Goal: Task Accomplishment & Management: Manage account settings

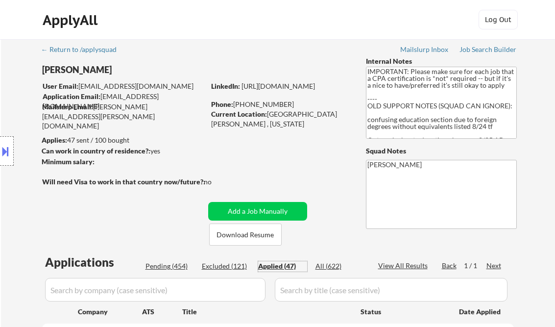
select select ""applied""
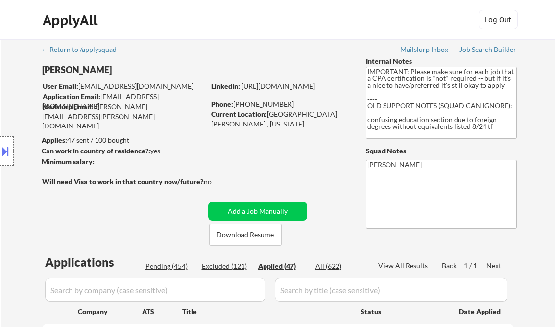
select select ""applied""
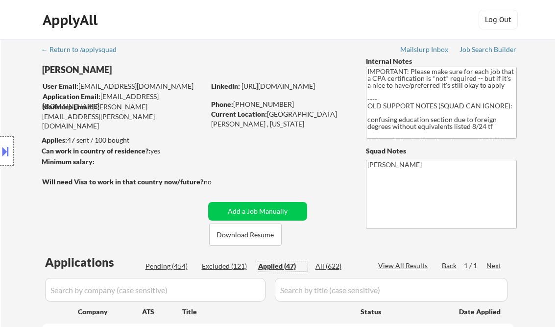
select select ""applied""
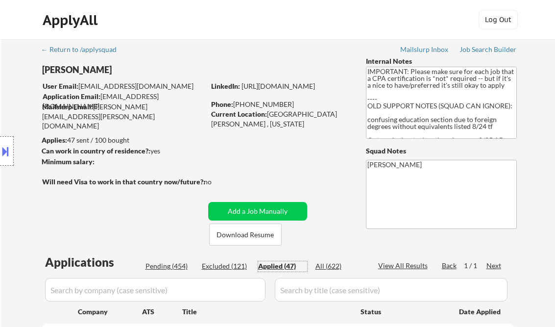
select select ""applied""
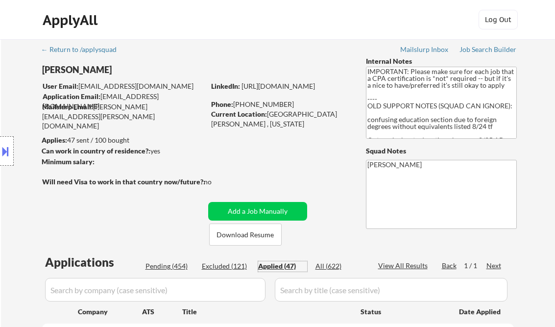
select select ""applied""
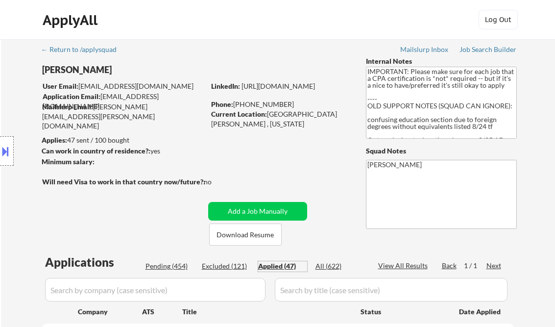
select select ""applied""
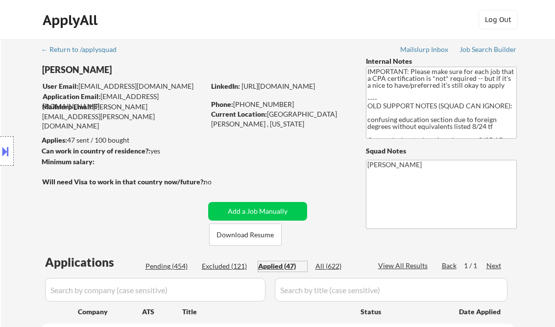
select select ""applied""
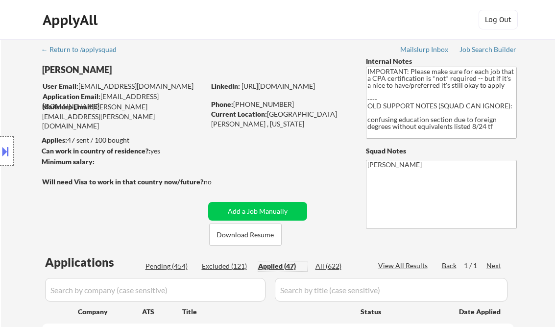
select select ""applied""
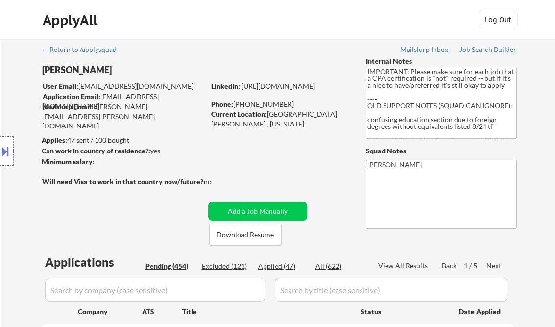
select select ""pending""
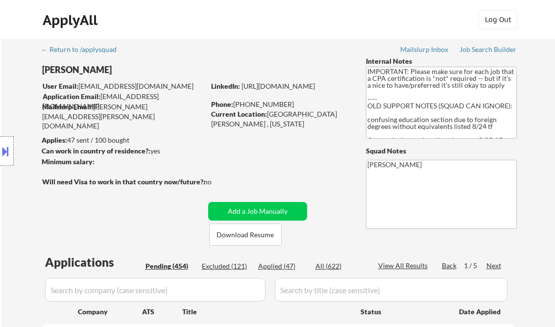
select select ""pending""
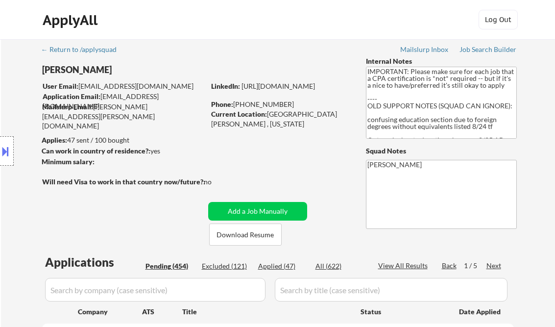
select select ""pending""
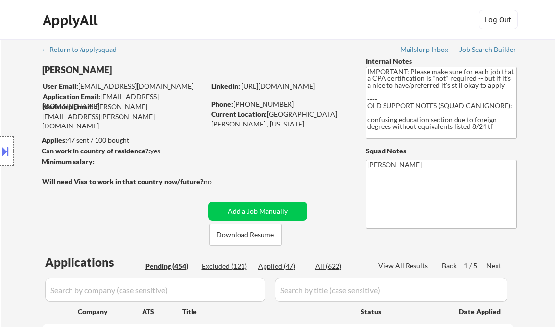
select select ""pending""
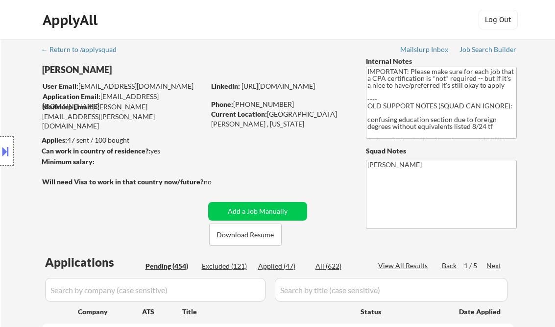
select select ""pending""
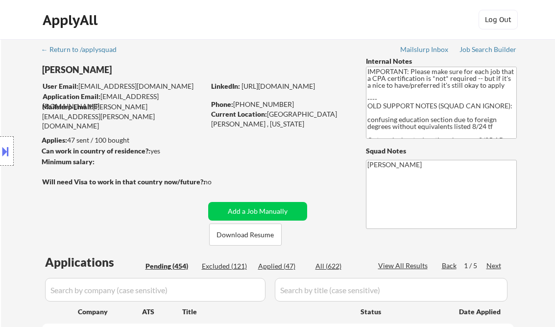
select select ""pending""
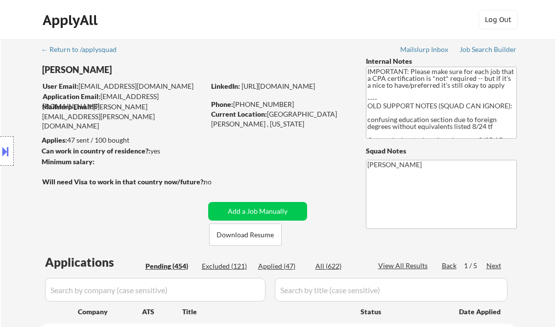
select select ""pending""
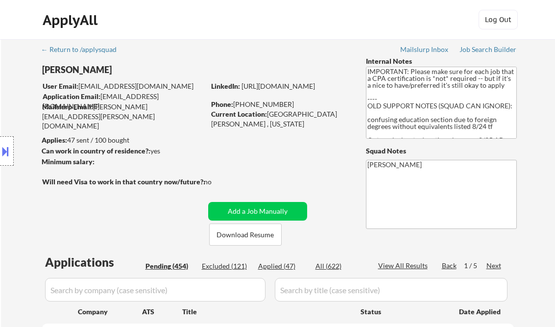
select select ""pending""
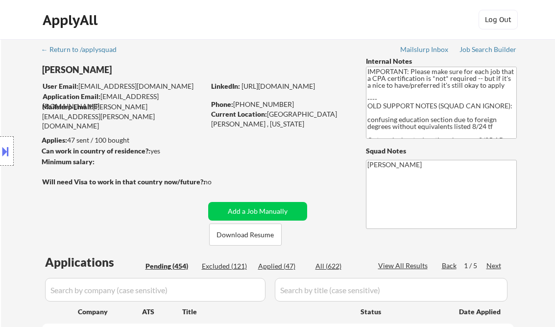
select select ""pending""
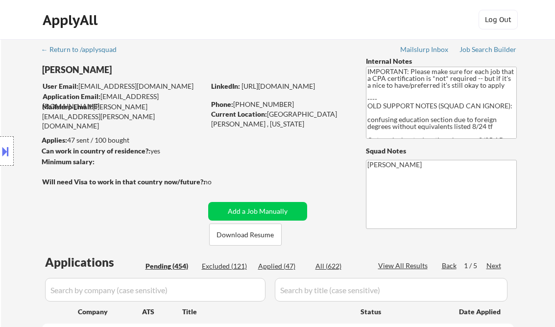
select select ""pending""
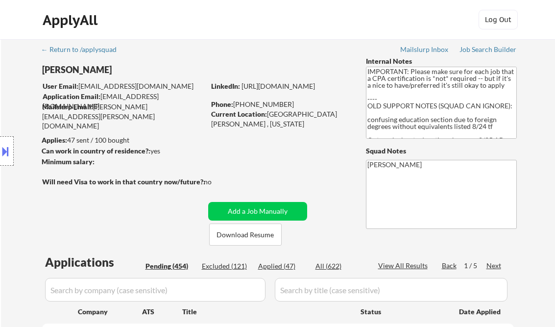
select select ""pending""
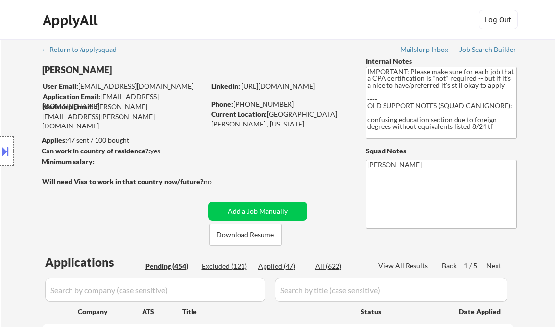
select select ""pending""
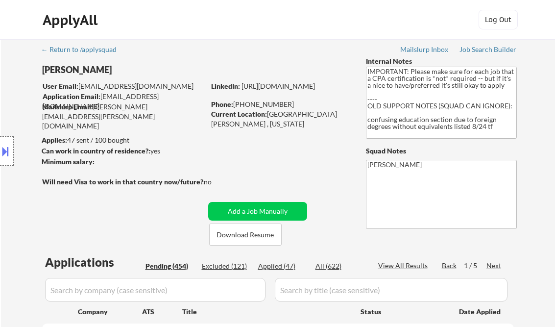
select select ""pending""
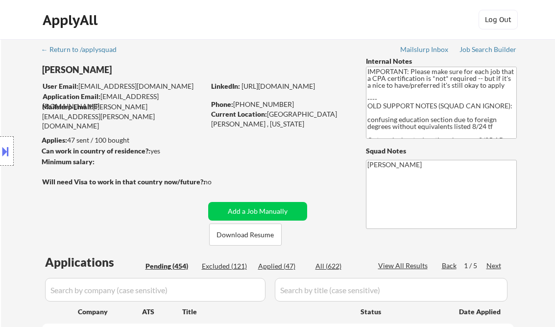
select select ""pending""
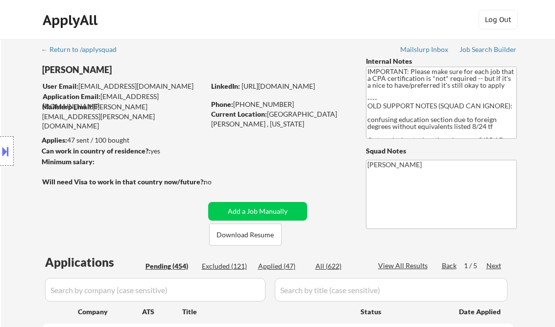
select select ""pending""
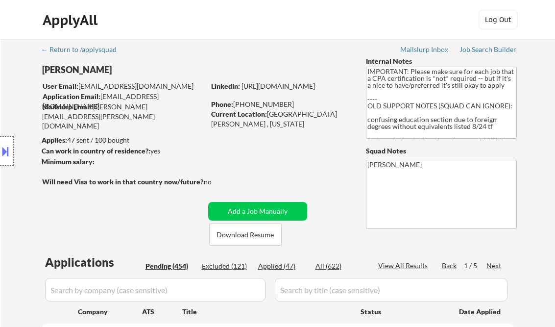
select select ""pending""
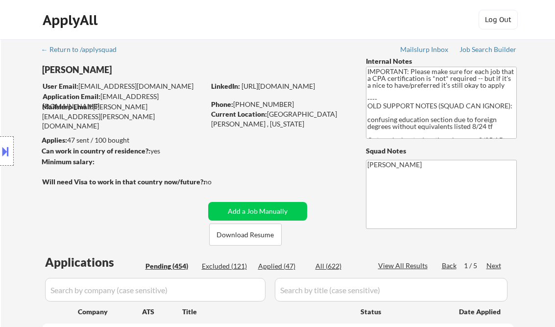
select select ""pending""
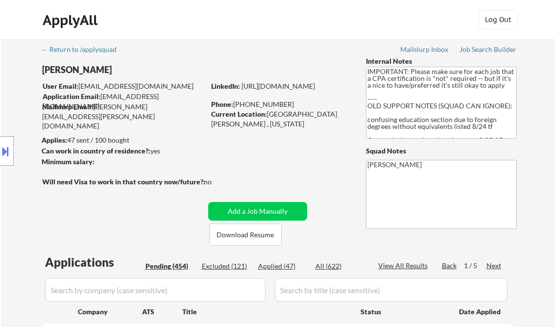
select select ""pending""
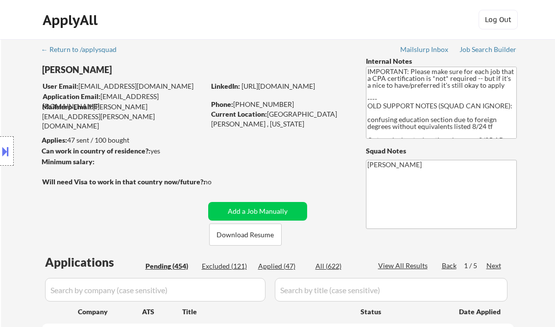
select select ""pending""
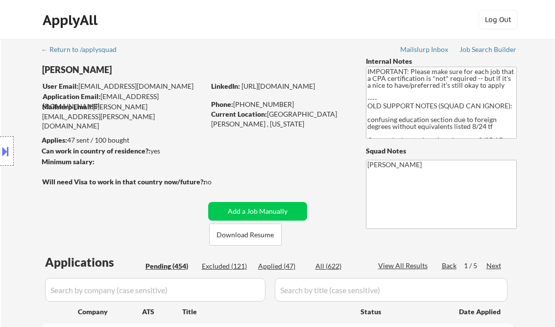
select select ""pending""
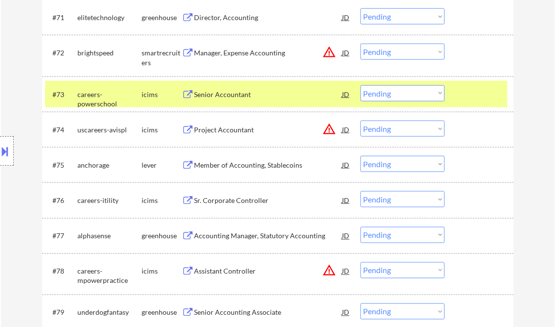
scroll to position [40, 0]
click at [247, 96] on div "Senior Accountant" at bounding box center [268, 95] width 148 height 10
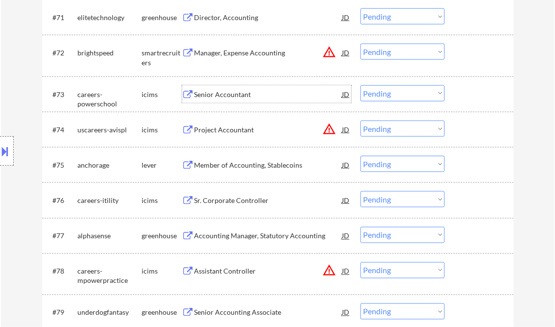
drag, startPoint x: 377, startPoint y: 94, endPoint x: 383, endPoint y: 102, distance: 10.9
click at [377, 93] on select "Choose an option... Pending Applied Excluded (Questions) Excluded (Expired) Exc…" at bounding box center [403, 93] width 84 height 16
click at [361, 85] on select "Choose an option... Pending Applied Excluded (Questions) Excluded (Expired) Exc…" at bounding box center [403, 93] width 84 height 16
select select ""pending""
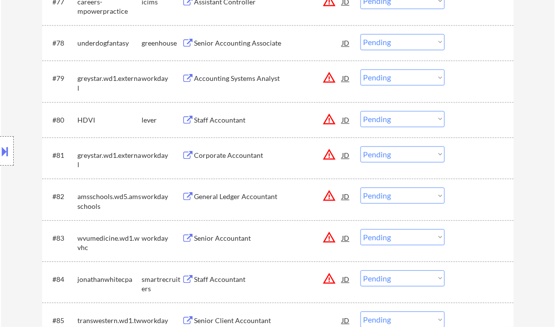
scroll to position [3292, 0]
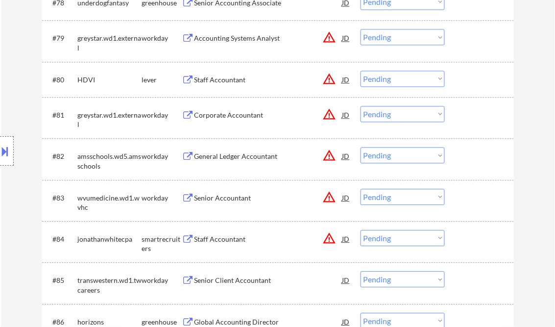
click at [218, 192] on div "Senior Accountant" at bounding box center [268, 198] width 148 height 18
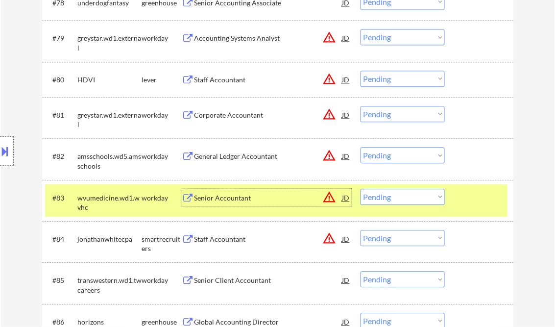
drag, startPoint x: 396, startPoint y: 194, endPoint x: 403, endPoint y: 196, distance: 7.0
click at [396, 194] on select "Choose an option... Pending Applied Excluded (Questions) Excluded (Expired) Exc…" at bounding box center [403, 197] width 84 height 16
click at [361, 189] on select "Choose an option... Pending Applied Excluded (Questions) Excluded (Expired) Exc…" at bounding box center [403, 197] width 84 height 16
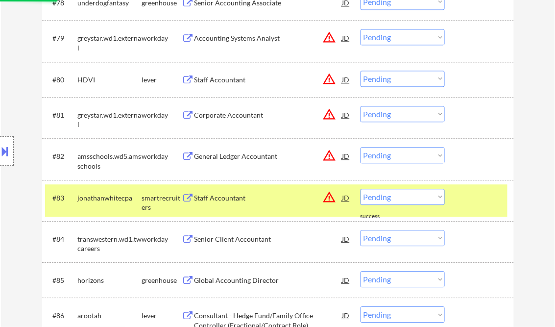
click at [223, 196] on div "Staff Accountant" at bounding box center [268, 198] width 148 height 10
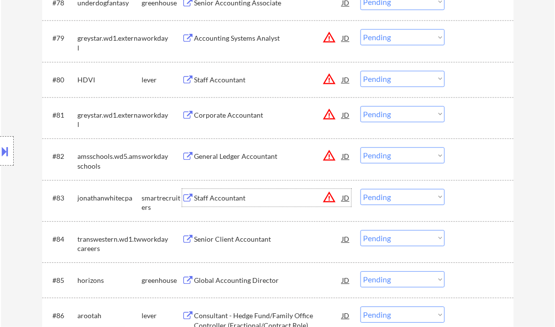
scroll to position [3370, 0]
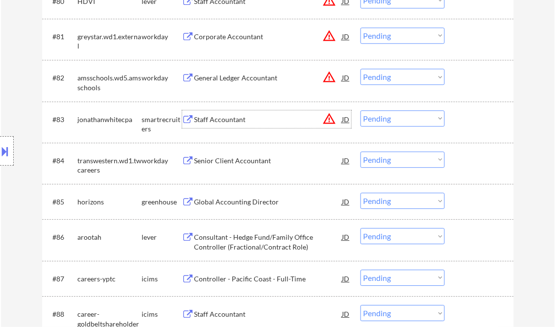
click at [392, 115] on select "Choose an option... Pending Applied Excluded (Questions) Excluded (Expired) Exc…" at bounding box center [403, 118] width 84 height 16
click at [361, 110] on select "Choose an option... Pending Applied Excluded (Questions) Excluded (Expired) Exc…" at bounding box center [403, 118] width 84 height 16
select select ""pending""
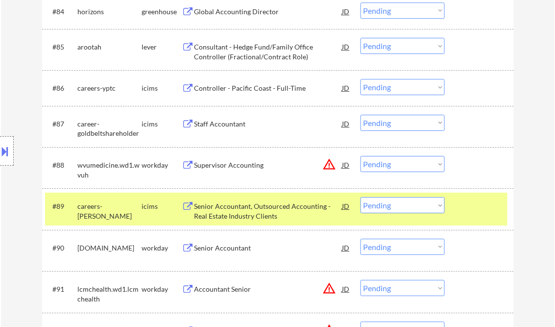
scroll to position [3527, 0]
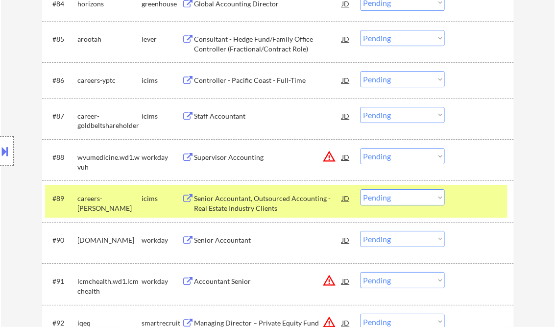
click at [238, 238] on div "Senior Accountant" at bounding box center [268, 240] width 148 height 10
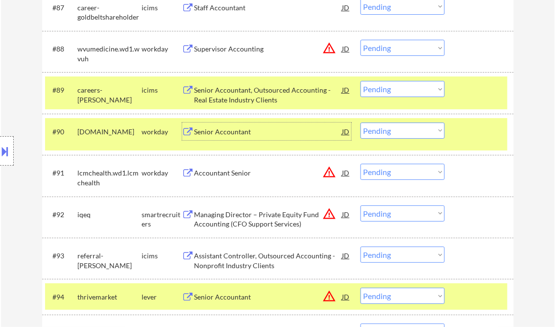
scroll to position [3644, 0]
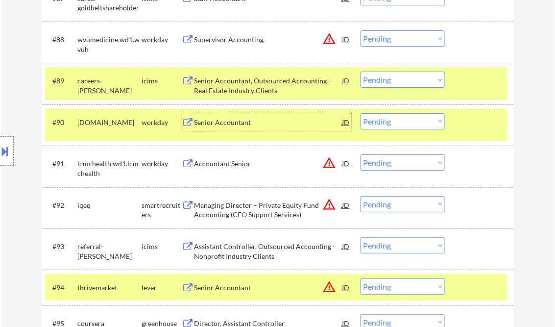
drag, startPoint x: 395, startPoint y: 120, endPoint x: 405, endPoint y: 126, distance: 11.4
click at [395, 120] on select "Choose an option... Pending Applied Excluded (Questions) Excluded (Expired) Exc…" at bounding box center [403, 121] width 84 height 16
click at [361, 113] on select "Choose an option... Pending Applied Excluded (Questions) Excluded (Expired) Exc…" at bounding box center [403, 121] width 84 height 16
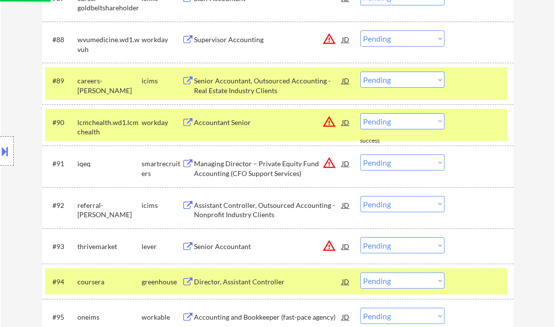
click at [246, 121] on div "Accountant Senior" at bounding box center [268, 123] width 148 height 10
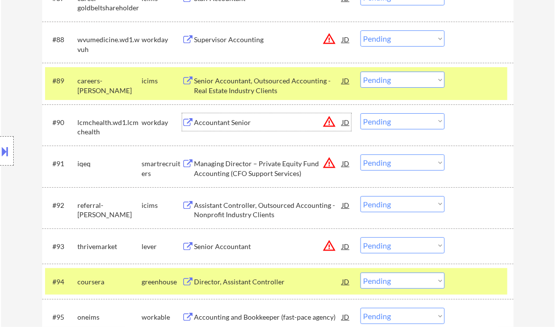
click at [386, 119] on select "Choose an option... Pending Applied Excluded (Questions) Excluded (Expired) Exc…" at bounding box center [403, 121] width 84 height 16
click at [361, 113] on select "Choose an option... Pending Applied Excluded (Questions) Excluded (Expired) Exc…" at bounding box center [403, 121] width 84 height 16
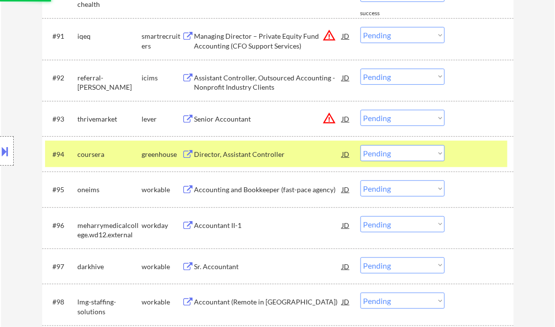
scroll to position [3801, 0]
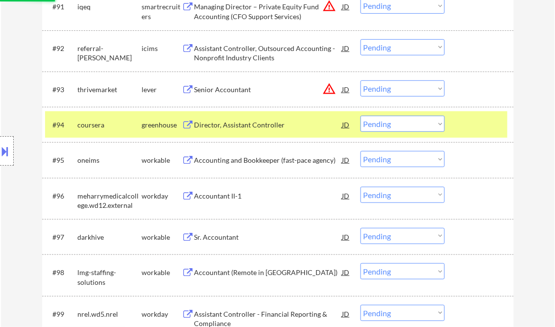
select select ""pending""
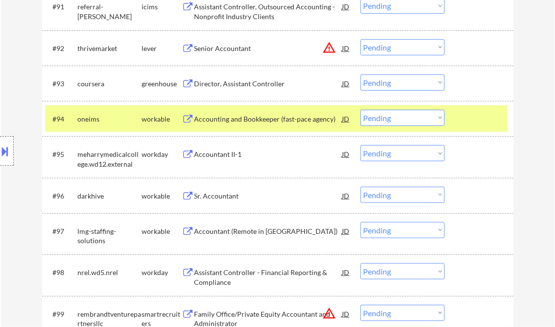
click at [227, 194] on div "Sr. Accountant" at bounding box center [268, 196] width 148 height 10
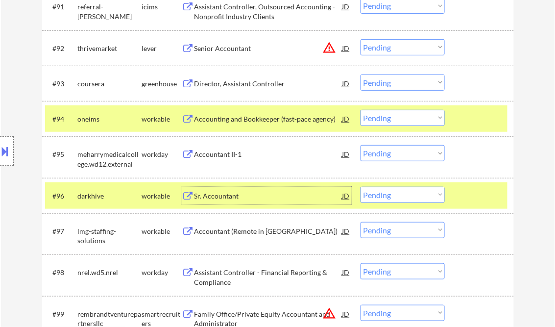
click at [409, 196] on select "Choose an option... Pending Applied Excluded (Questions) Excluded (Expired) Exc…" at bounding box center [403, 195] width 84 height 16
click at [361, 187] on select "Choose an option... Pending Applied Excluded (Questions) Excluded (Expired) Exc…" at bounding box center [403, 195] width 84 height 16
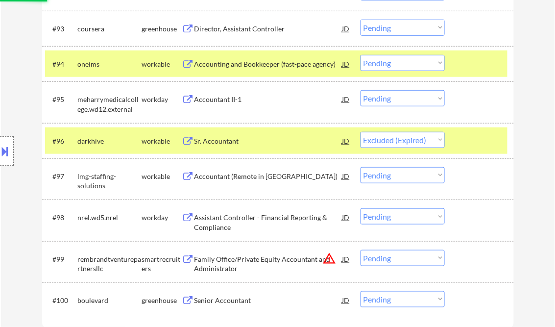
scroll to position [3879, 0]
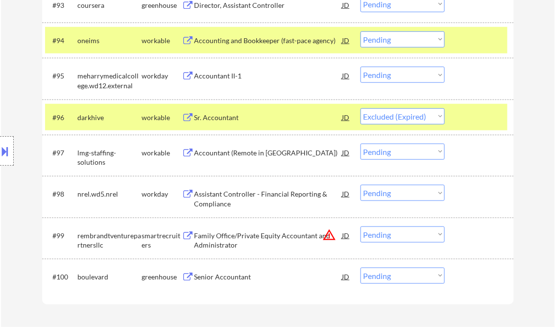
click at [243, 153] on div "Accountant (Remote in [GEOGRAPHIC_DATA])" at bounding box center [268, 153] width 148 height 10
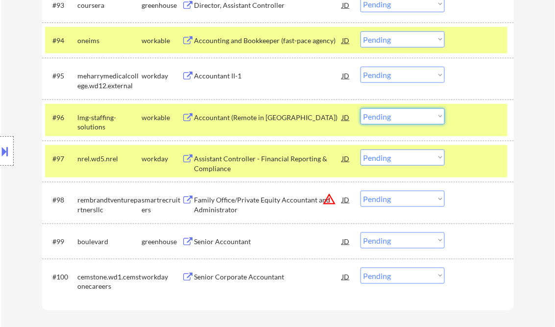
drag, startPoint x: 375, startPoint y: 120, endPoint x: 385, endPoint y: 125, distance: 11.6
click at [375, 120] on select "Choose an option... Pending Applied Excluded (Questions) Excluded (Expired) Exc…" at bounding box center [403, 116] width 84 height 16
click at [361, 108] on select "Choose an option... Pending Applied Excluded (Questions) Excluded (Expired) Exc…" at bounding box center [403, 116] width 84 height 16
select select ""pending""
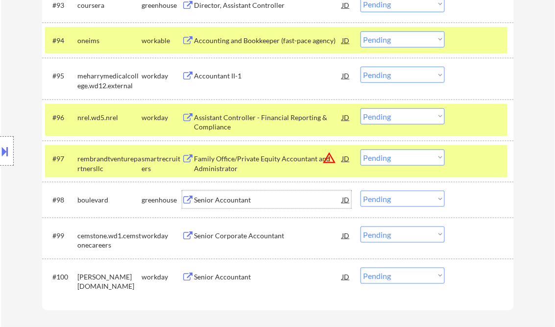
click at [247, 200] on div "Senior Accountant" at bounding box center [268, 200] width 148 height 10
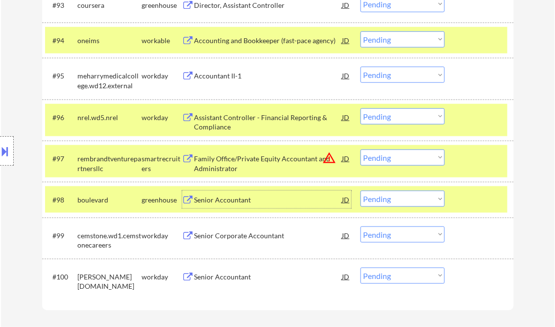
click at [387, 199] on select "Choose an option... Pending Applied Excluded (Questions) Excluded (Expired) Exc…" at bounding box center [403, 199] width 84 height 16
click at [361, 191] on select "Choose an option... Pending Applied Excluded (Questions) Excluded (Expired) Exc…" at bounding box center [403, 199] width 84 height 16
select select ""pending""
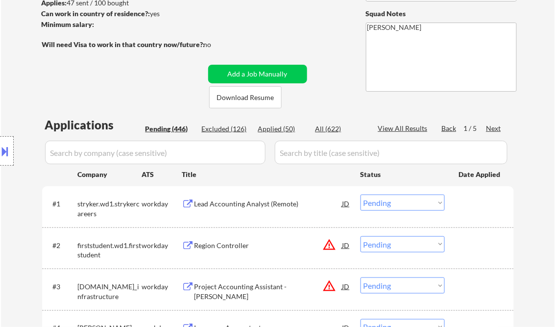
scroll to position [0, 0]
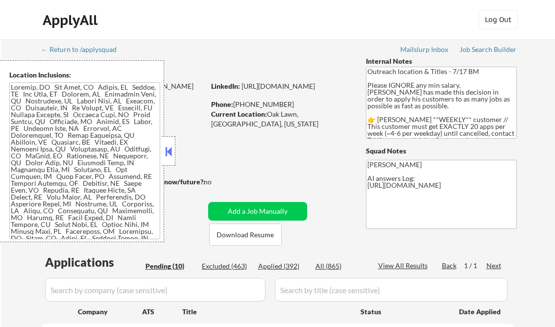
select select ""pending""
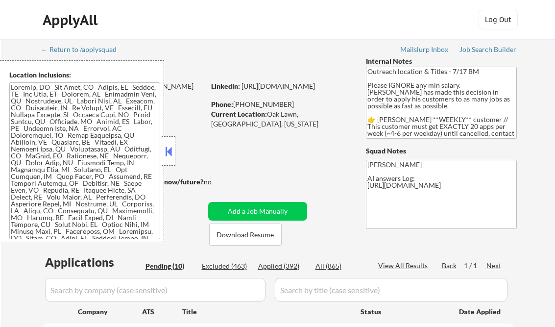
select select ""pending""
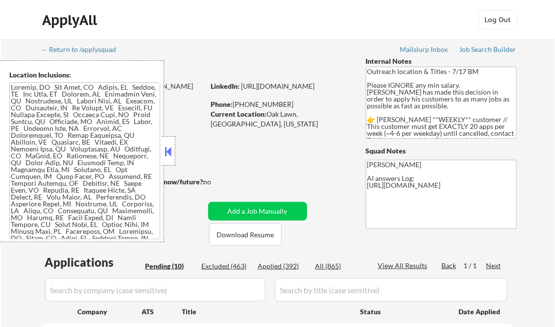
click at [166, 150] on button at bounding box center [168, 151] width 11 height 15
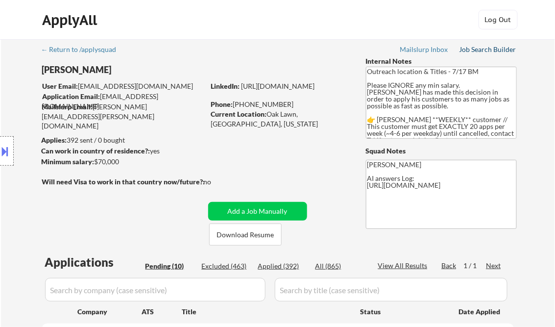
click at [471, 47] on div "Job Search Builder" at bounding box center [487, 49] width 57 height 7
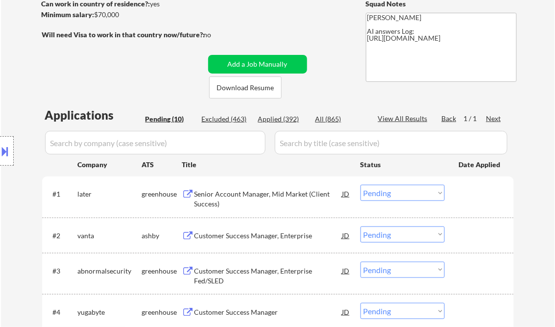
scroll to position [157, 0]
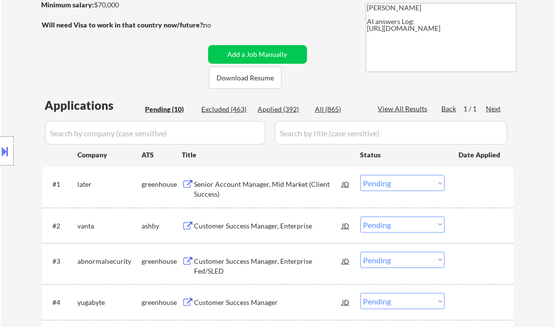
click at [250, 191] on div "Senior Account Manager, Mid Market (Client Success)" at bounding box center [268, 188] width 148 height 19
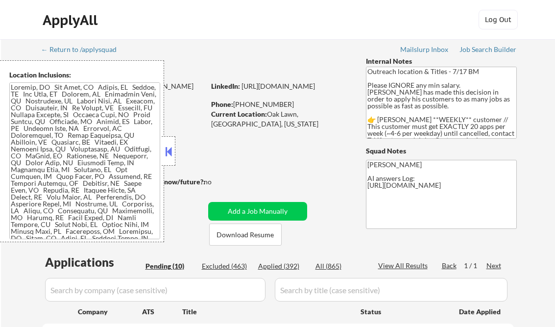
select select ""pending""
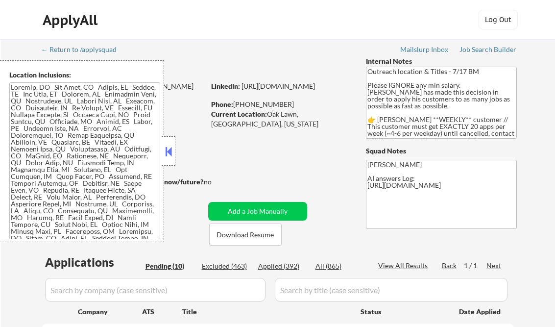
select select ""pending""
